Goal: Check status: Verify the current state of an ongoing process or item

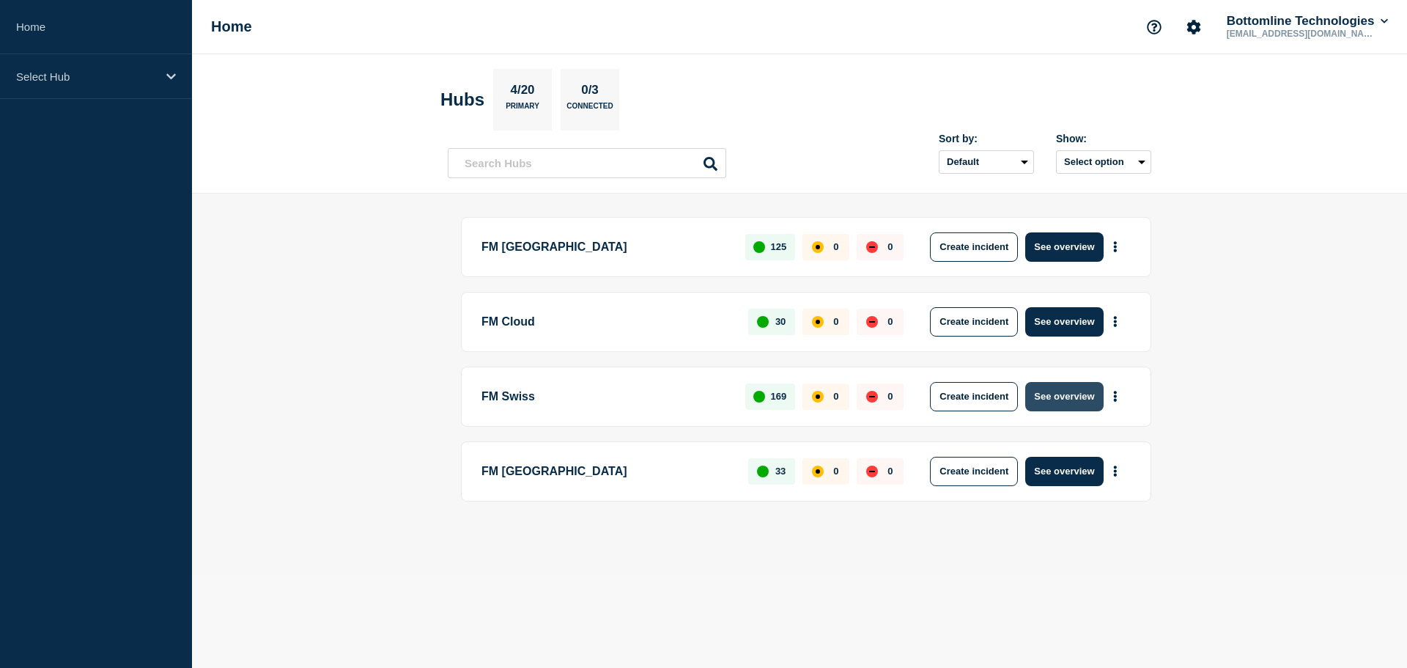
click at [1064, 398] on button "See overview" at bounding box center [1065, 396] width 78 height 29
click at [1083, 250] on button "See overview" at bounding box center [1065, 246] width 78 height 29
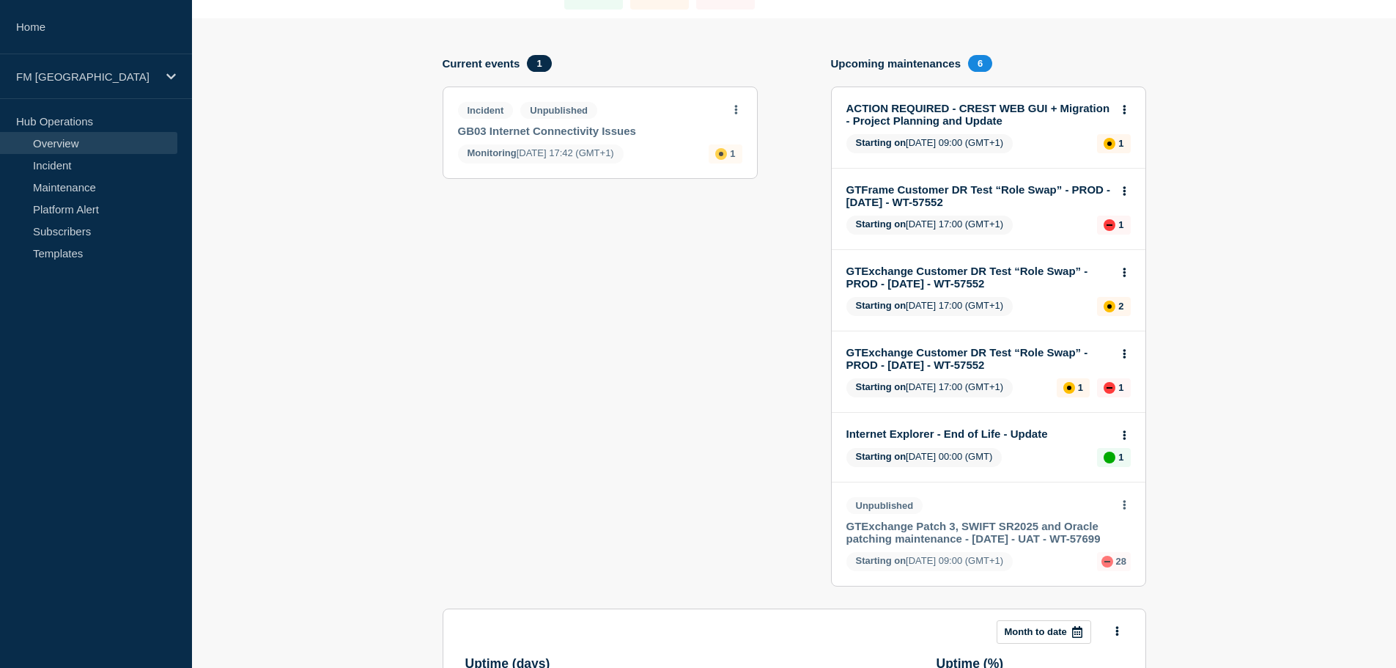
scroll to position [147, 0]
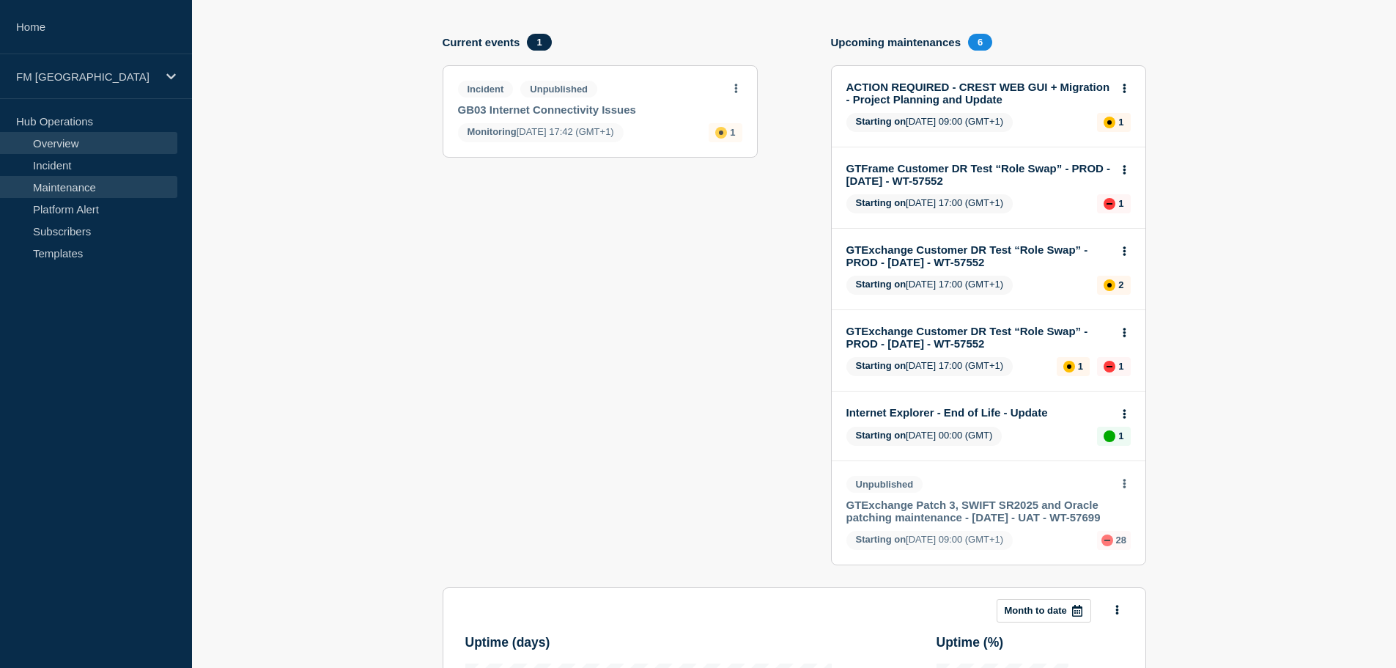
click at [65, 184] on link "Maintenance" at bounding box center [88, 187] width 177 height 22
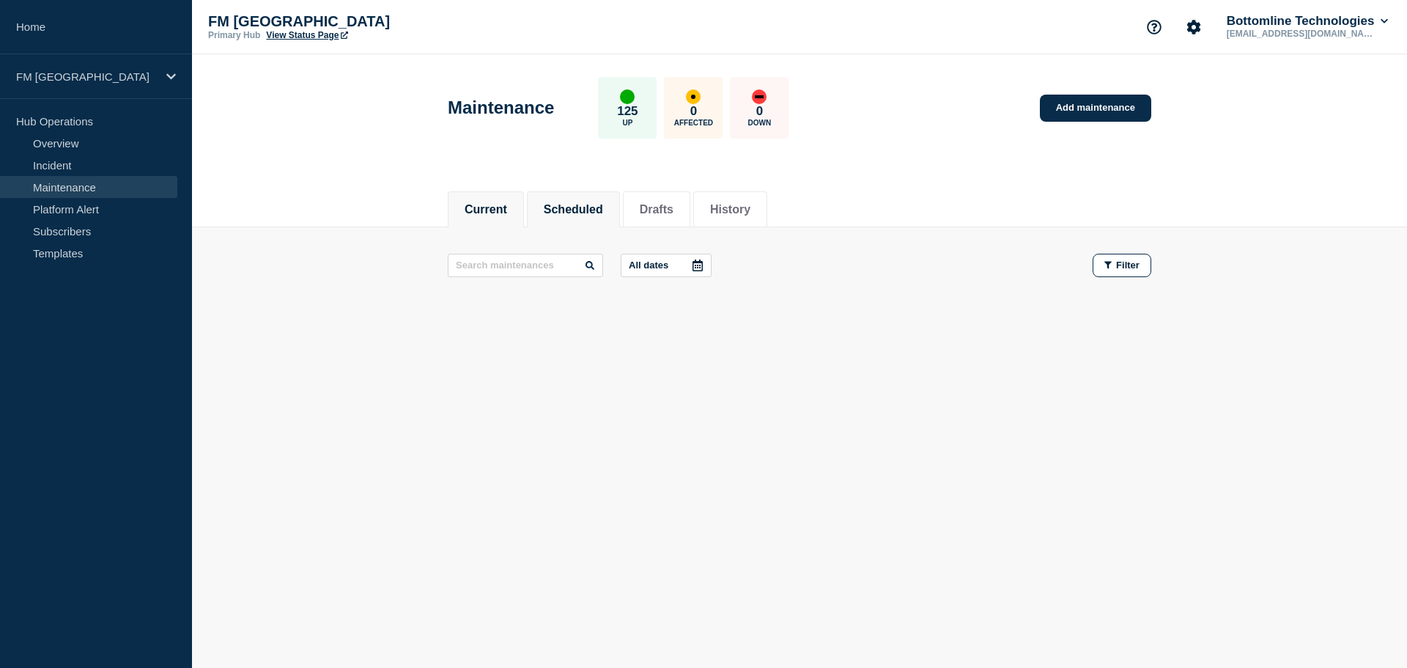
click at [585, 203] on button "Scheduled" at bounding box center [573, 209] width 59 height 13
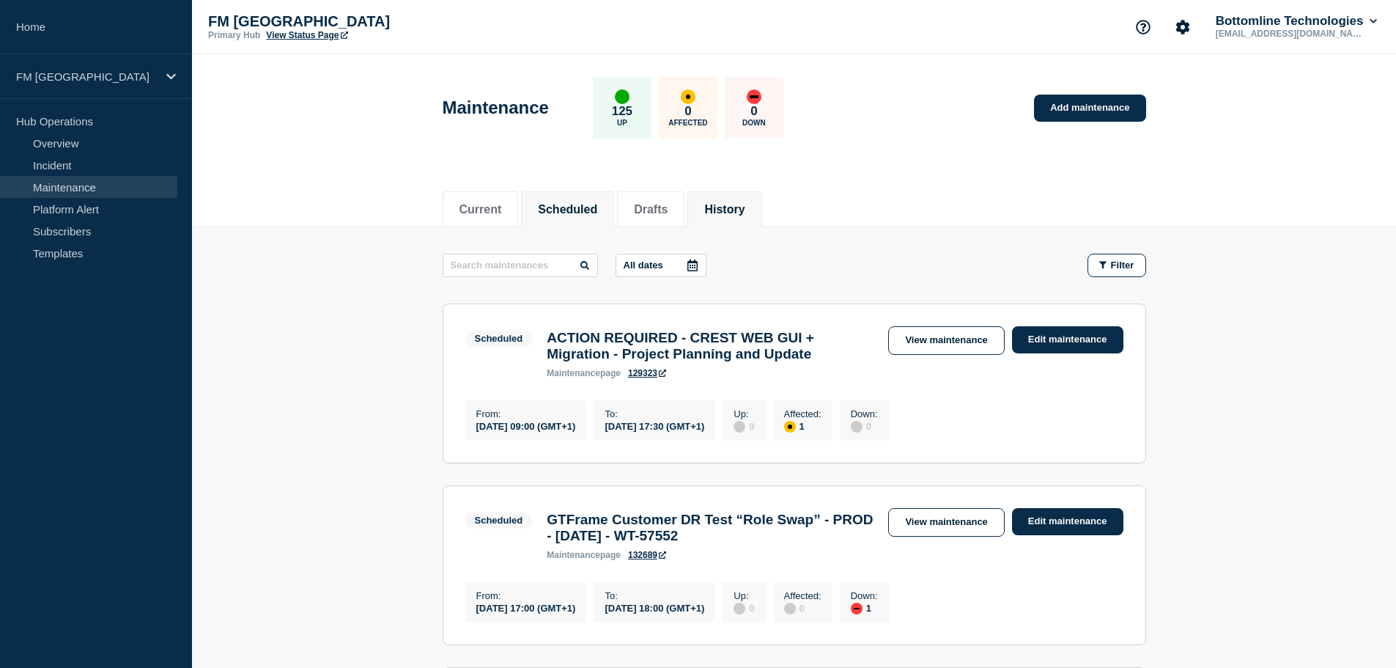
click at [733, 212] on button "History" at bounding box center [724, 209] width 40 height 13
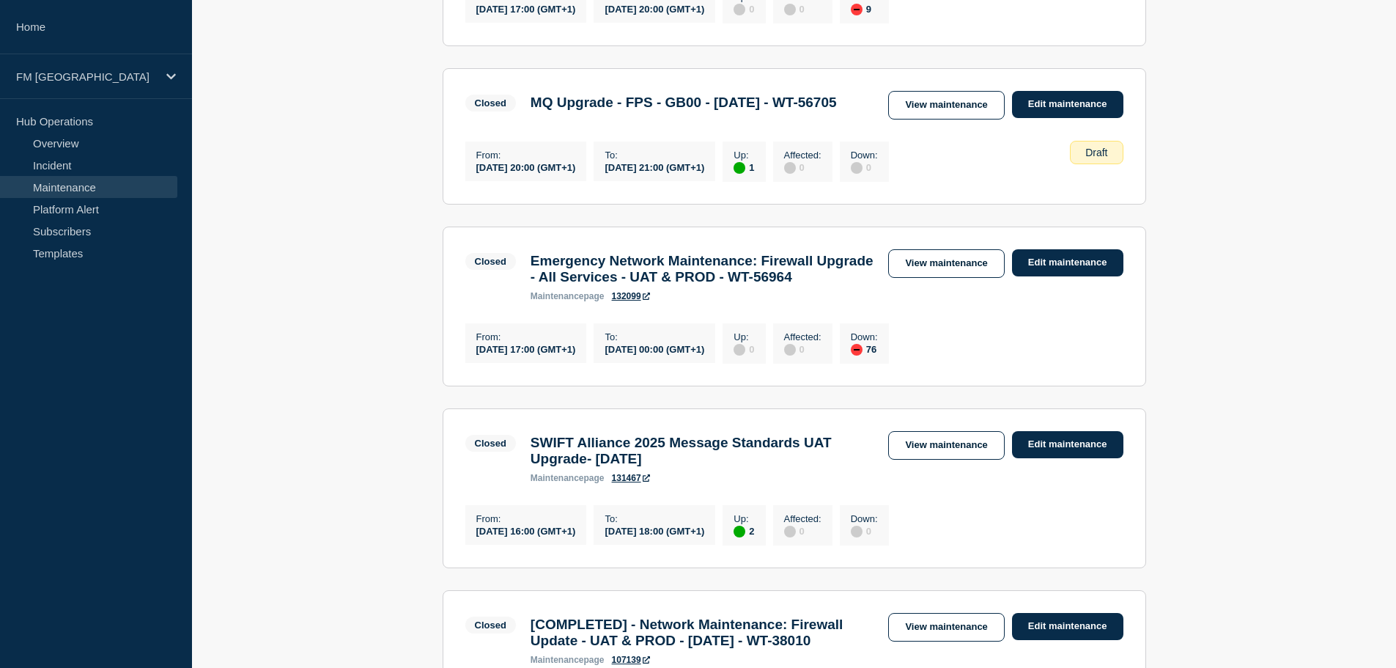
scroll to position [586, 0]
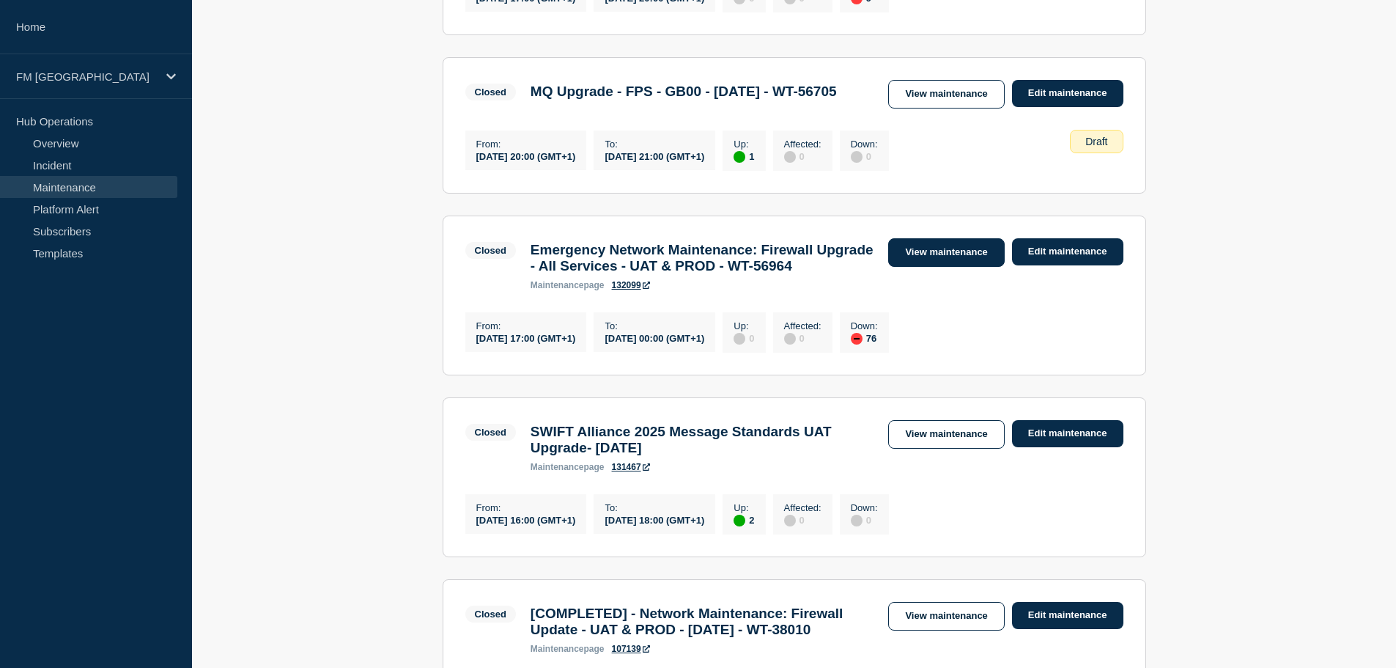
click at [974, 267] on link "View maintenance" at bounding box center [946, 252] width 116 height 29
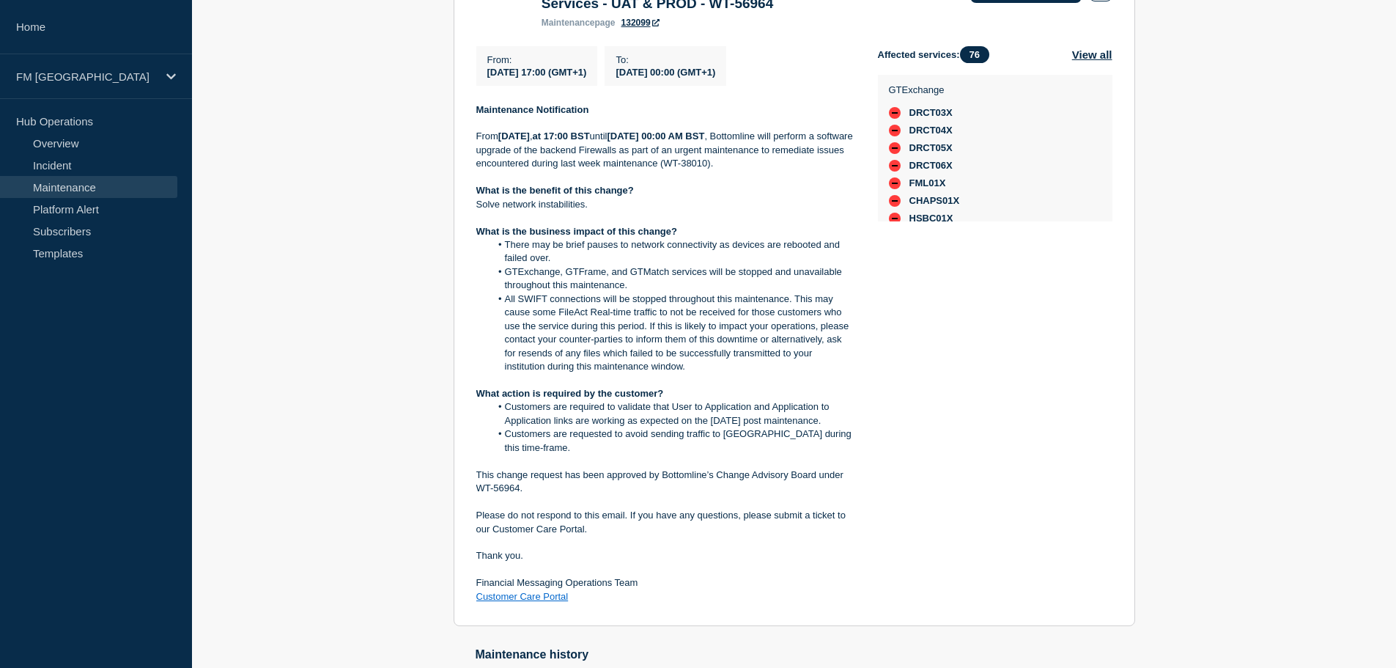
scroll to position [193, 0]
